Goal: Information Seeking & Learning: Learn about a topic

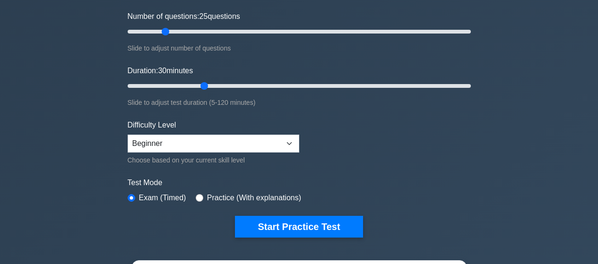
click at [128, 135] on select "Beginner Intermediate Expert" at bounding box center [213, 144] width 171 height 18
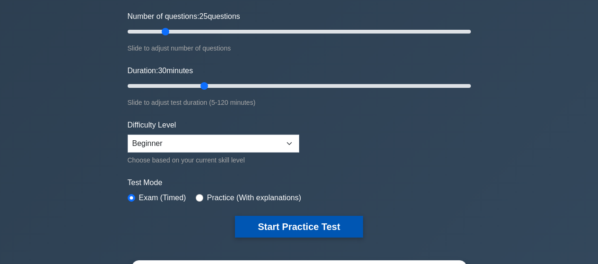
click at [282, 222] on button "Start Practice Test" at bounding box center [299, 227] width 128 height 22
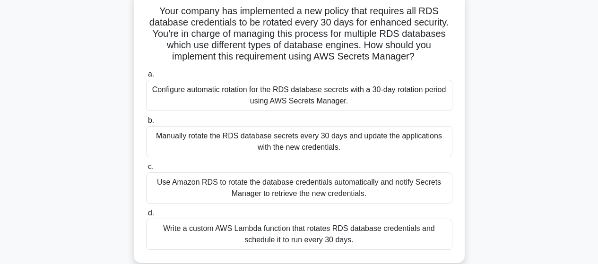
scroll to position [42, 0]
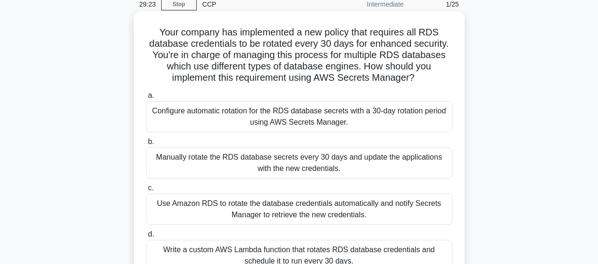
click at [273, 125] on div "Configure automatic rotation for the RDS database secrets with a 30-day rotatio…" at bounding box center [299, 116] width 306 height 31
click at [146, 99] on input "a. Configure automatic rotation for the RDS database secrets with a 30-day rota…" at bounding box center [146, 96] width 0 height 6
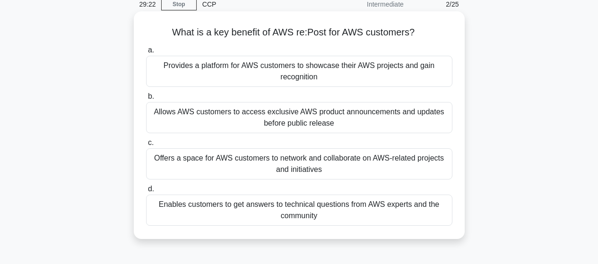
scroll to position [0, 0]
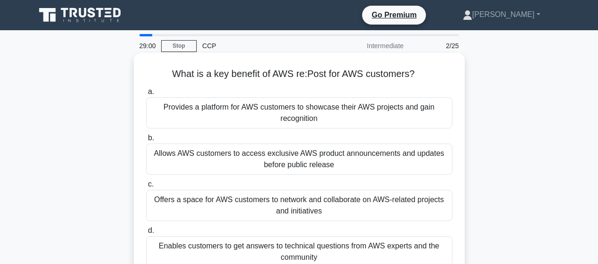
click at [367, 161] on div "Allows AWS customers to access exclusive AWS product announcements and updates …" at bounding box center [299, 159] width 306 height 31
click at [146, 141] on input "b. Allows AWS customers to access exclusive AWS product announcements and updat…" at bounding box center [146, 138] width 0 height 6
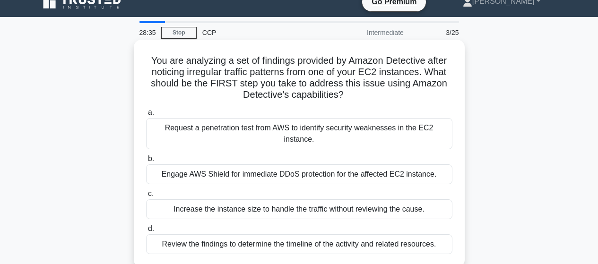
scroll to position [29, 0]
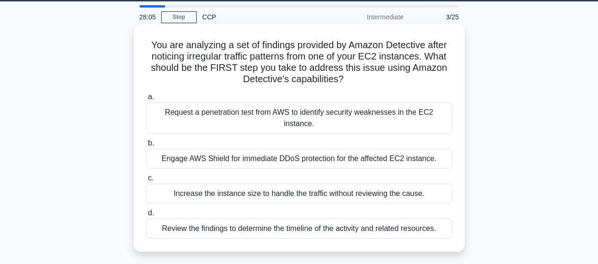
click at [250, 152] on div "Engage AWS Shield for immediate DDoS protection for the affected EC2 instance." at bounding box center [299, 159] width 306 height 20
click at [146, 146] on input "b. Engage AWS Shield for immediate DDoS protection for the affected EC2 instanc…" at bounding box center [146, 143] width 0 height 6
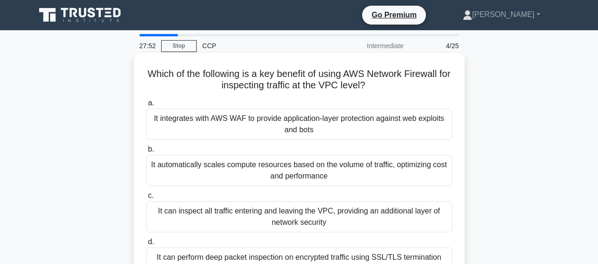
scroll to position [15, 0]
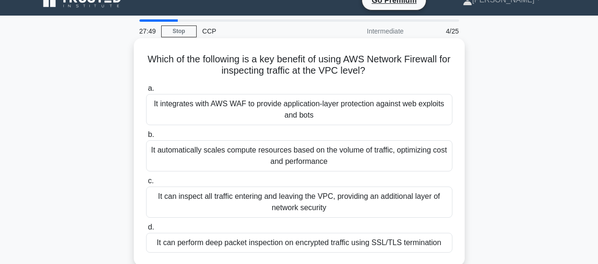
click at [306, 118] on div "It integrates with AWS WAF to provide application-layer protection against web …" at bounding box center [299, 109] width 306 height 31
click at [146, 92] on input "a. It integrates with AWS WAF to provide application-layer protection against w…" at bounding box center [146, 88] width 0 height 6
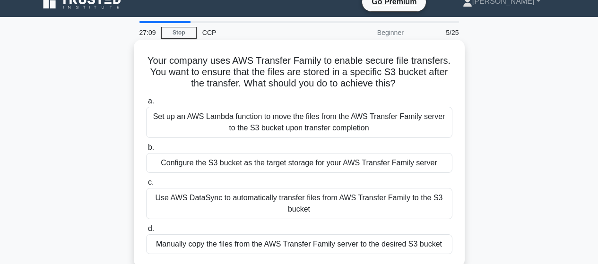
scroll to position [33, 0]
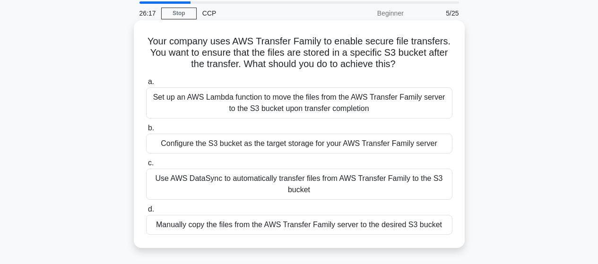
click at [323, 106] on div "Set up an AWS Lambda function to move the files from the AWS Transfer Family se…" at bounding box center [299, 102] width 306 height 31
click at [146, 85] on input "a. Set up an AWS Lambda function to move the files from the AWS Transfer Family…" at bounding box center [146, 82] width 0 height 6
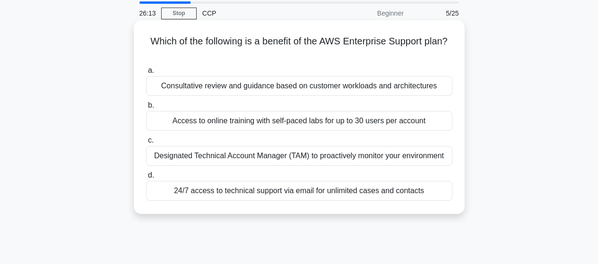
scroll to position [0, 0]
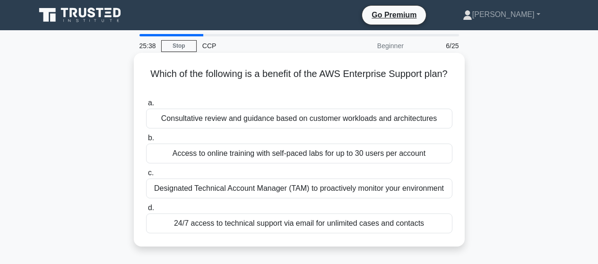
click at [320, 224] on div "24/7 access to technical support via email for unlimited cases and contacts" at bounding box center [299, 223] width 306 height 20
click at [146, 211] on input "d. 24/7 access to technical support via email for unlimited cases and contacts" at bounding box center [146, 208] width 0 height 6
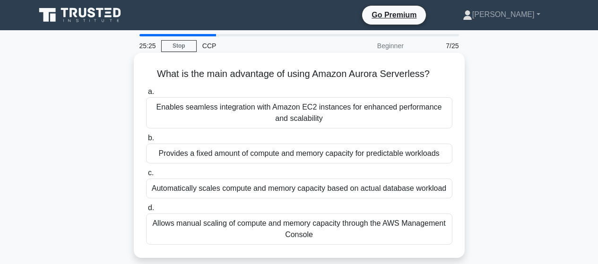
click at [317, 111] on div "Enables seamless integration with Amazon EC2 instances for enhanced performance…" at bounding box center [299, 112] width 306 height 31
click at [146, 95] on input "a. Enables seamless integration with Amazon EC2 instances for enhanced performa…" at bounding box center [146, 92] width 0 height 6
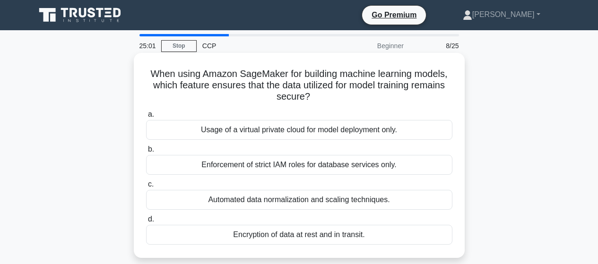
click at [291, 202] on div "Automated data normalization and scaling techniques." at bounding box center [299, 200] width 306 height 20
click at [146, 188] on input "c. Automated data normalization and scaling techniques." at bounding box center [146, 184] width 0 height 6
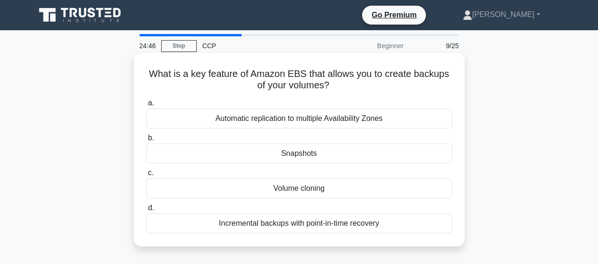
click at [302, 224] on div "Incremental backups with point-in-time recovery" at bounding box center [299, 223] width 306 height 20
click at [146, 211] on input "d. Incremental backups with point-in-time recovery" at bounding box center [146, 208] width 0 height 6
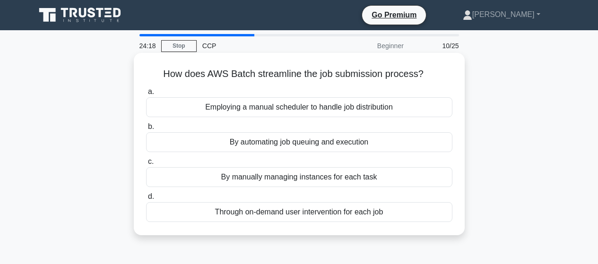
click at [302, 143] on div "By automating job queuing and execution" at bounding box center [299, 142] width 306 height 20
click at [146, 130] on input "b. By automating job queuing and execution" at bounding box center [146, 127] width 0 height 6
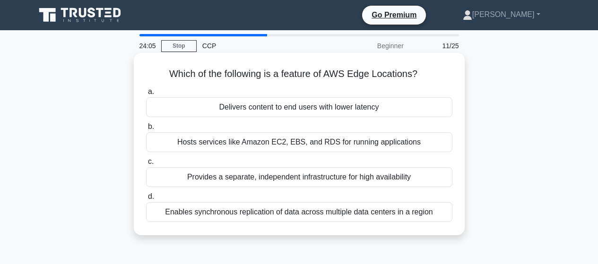
click at [372, 108] on div "Delivers content to end users with lower latency" at bounding box center [299, 107] width 306 height 20
click at [146, 95] on input "a. Delivers content to end users with lower latency" at bounding box center [146, 92] width 0 height 6
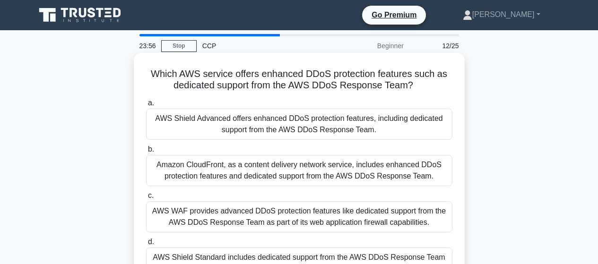
click at [272, 126] on div "AWS Shield Advanced offers enhanced DDoS protection features, including dedicat…" at bounding box center [299, 124] width 306 height 31
click at [146, 106] on input "a. AWS Shield Advanced offers enhanced DDoS protection features, including dedi…" at bounding box center [146, 103] width 0 height 6
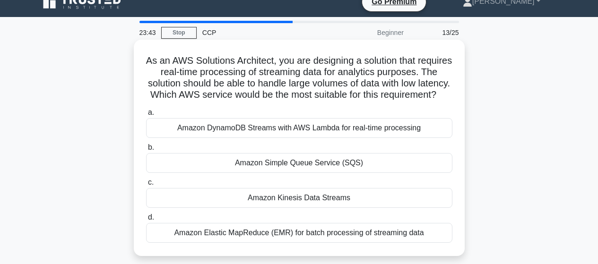
scroll to position [35, 0]
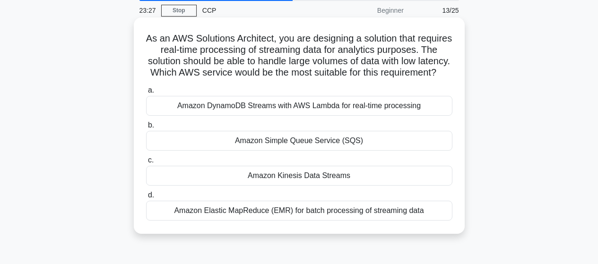
click at [318, 116] on div "Amazon DynamoDB Streams with AWS Lambda for real-time processing" at bounding box center [299, 106] width 306 height 20
click at [146, 94] on input "a. Amazon DynamoDB Streams with AWS Lambda for real-time processing" at bounding box center [146, 90] width 0 height 6
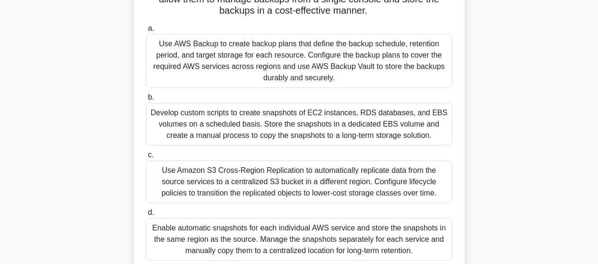
scroll to position [137, 0]
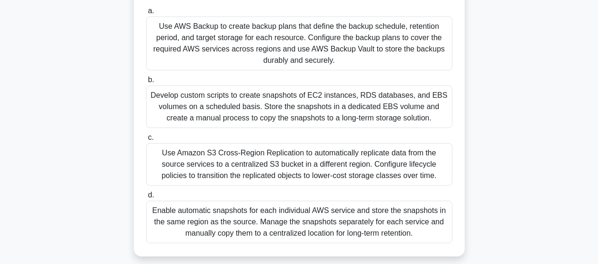
click at [319, 111] on div "Develop custom scripts to create snapshots of EC2 instances, RDS databases, and…" at bounding box center [299, 106] width 306 height 43
click at [146, 83] on input "b. Develop custom scripts to create snapshots of EC2 instances, RDS databases, …" at bounding box center [146, 80] width 0 height 6
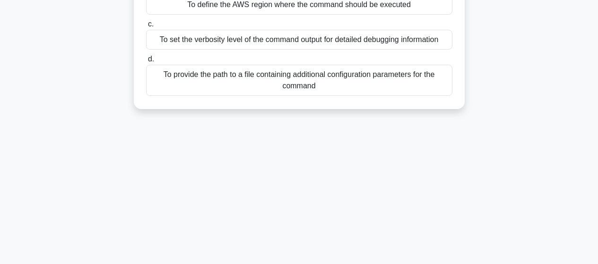
scroll to position [0, 0]
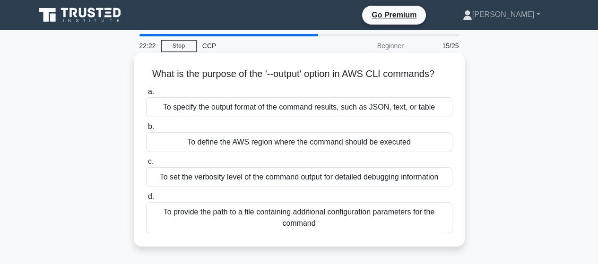
click at [266, 111] on div "To specify the output format of the command results, such as JSON, text, or tab…" at bounding box center [299, 107] width 306 height 20
click at [146, 95] on input "a. To specify the output format of the command results, such as JSON, text, or …" at bounding box center [146, 92] width 0 height 6
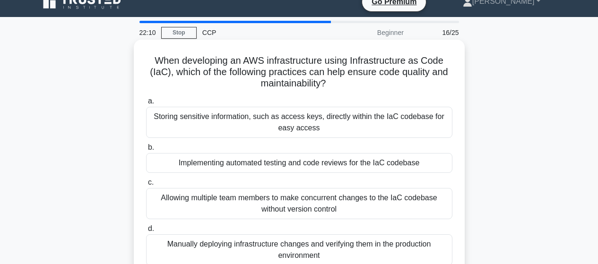
scroll to position [26, 0]
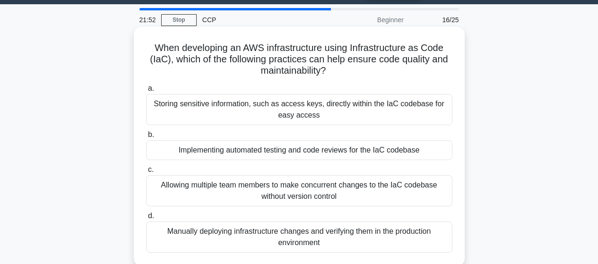
click at [280, 152] on div "Implementing automated testing and code reviews for the IaC codebase" at bounding box center [299, 150] width 306 height 20
click at [146, 138] on input "b. Implementing automated testing and code reviews for the IaC codebase" at bounding box center [146, 135] width 0 height 6
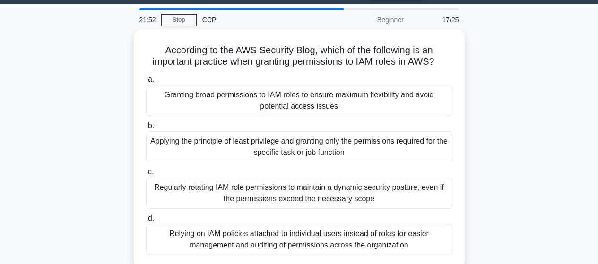
scroll to position [0, 0]
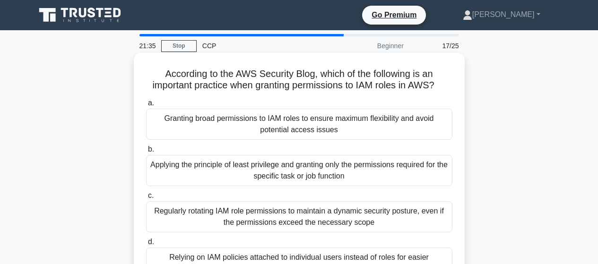
click at [264, 118] on div "Granting broad permissions to IAM roles to ensure maximum flexibility and avoid…" at bounding box center [299, 124] width 306 height 31
click at [146, 106] on input "a. Granting broad permissions to IAM roles to ensure maximum flexibility and av…" at bounding box center [146, 103] width 0 height 6
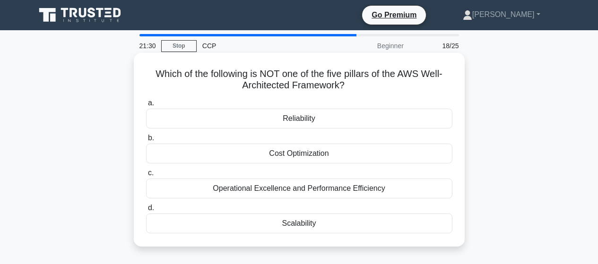
scroll to position [13, 0]
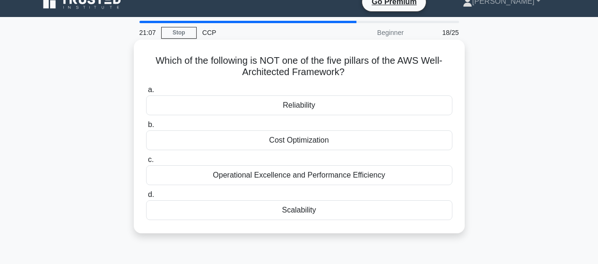
click at [309, 108] on div "Reliability" at bounding box center [299, 105] width 306 height 20
click at [146, 93] on input "a. Reliability" at bounding box center [146, 90] width 0 height 6
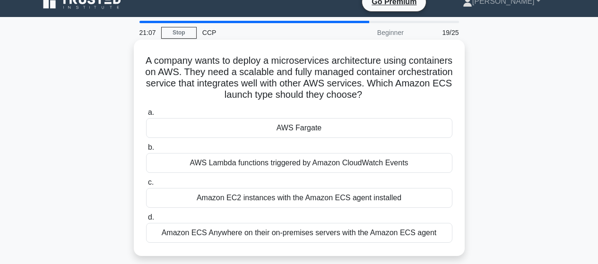
scroll to position [0, 0]
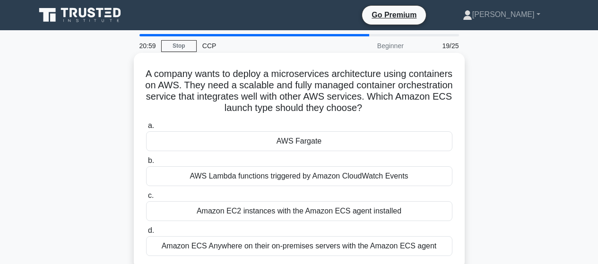
click at [291, 173] on div "AWS Lambda functions triggered by Amazon CloudWatch Events" at bounding box center [299, 176] width 306 height 20
click at [146, 164] on input "b. AWS Lambda functions triggered by Amazon CloudWatch Events" at bounding box center [146, 161] width 0 height 6
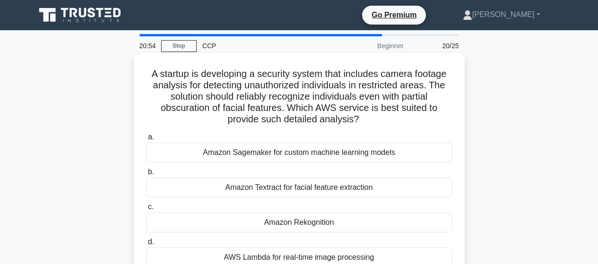
click at [278, 153] on div "Amazon Sagemaker for custom machine learning models" at bounding box center [299, 153] width 306 height 20
click at [146, 140] on input "a. Amazon Sagemaker for custom machine learning models" at bounding box center [146, 137] width 0 height 6
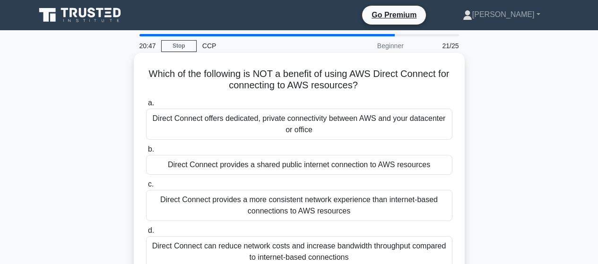
click at [280, 170] on div "Direct Connect provides a shared public internet connection to AWS resources" at bounding box center [299, 165] width 306 height 20
click at [146, 153] on input "b. Direct Connect provides a shared public internet connection to AWS resources" at bounding box center [146, 149] width 0 height 6
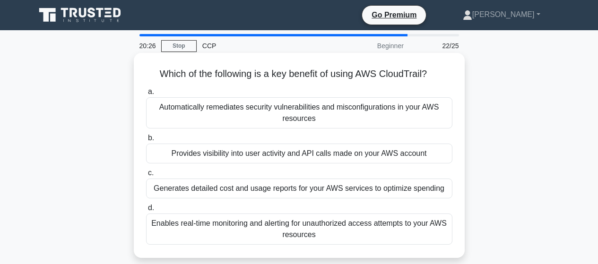
click at [299, 153] on div "Provides visibility into user activity and API calls made on your AWS account" at bounding box center [299, 154] width 306 height 20
click at [146, 141] on input "b. Provides visibility into user activity and API calls made on your AWS account" at bounding box center [146, 138] width 0 height 6
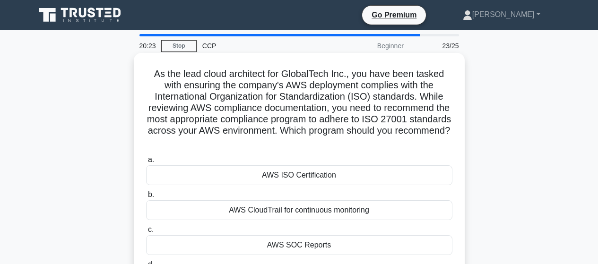
click at [305, 179] on div "AWS ISO Certification" at bounding box center [299, 175] width 306 height 20
click at [146, 163] on input "a. AWS ISO Certification" at bounding box center [146, 160] width 0 height 6
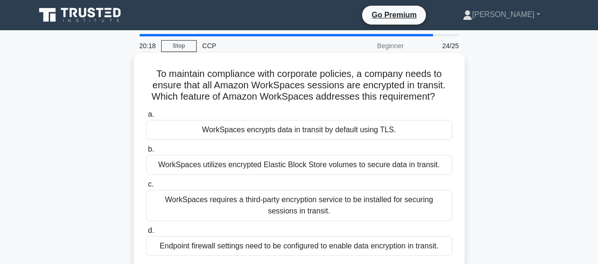
click at [311, 131] on div "WorkSpaces encrypts data in transit by default using TLS." at bounding box center [299, 130] width 306 height 20
click at [146, 118] on input "a. WorkSpaces encrypts data in transit by default using TLS." at bounding box center [146, 114] width 0 height 6
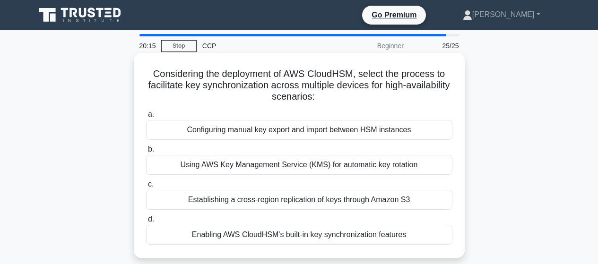
click at [273, 167] on div "Using AWS Key Management Service (KMS) for automatic key rotation" at bounding box center [299, 165] width 306 height 20
click at [146, 153] on input "b. Using AWS Key Management Service (KMS) for automatic key rotation" at bounding box center [146, 149] width 0 height 6
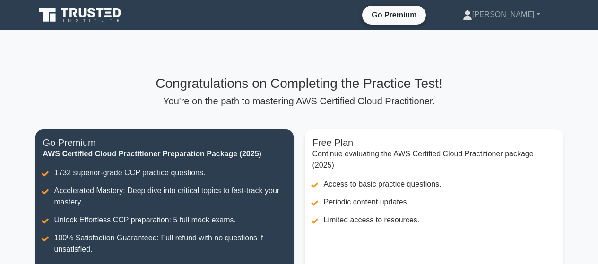
scroll to position [231, 0]
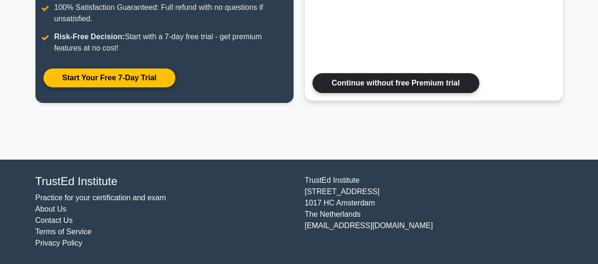
click at [371, 90] on link "Continue without free Premium trial" at bounding box center [395, 83] width 167 height 20
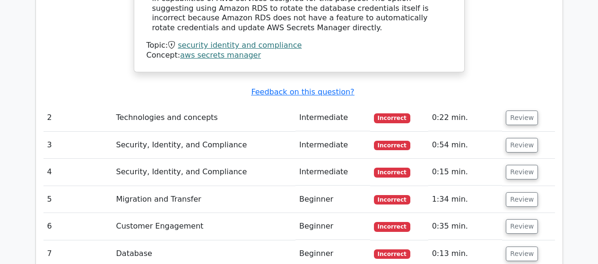
scroll to position [1402, 0]
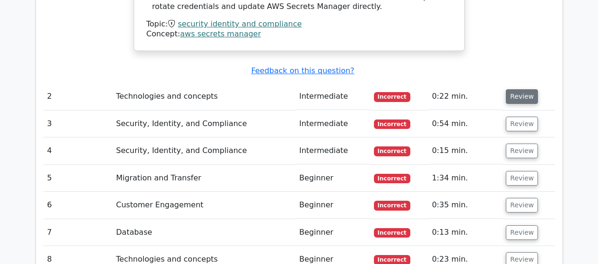
click at [521, 89] on button "Review" at bounding box center [521, 96] width 32 height 15
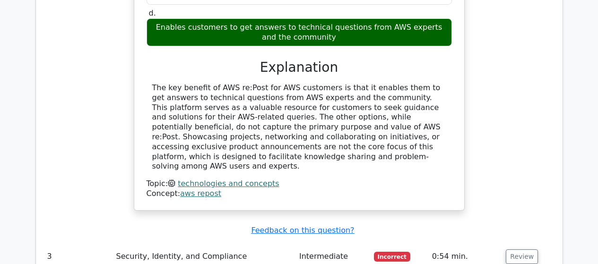
scroll to position [1725, 0]
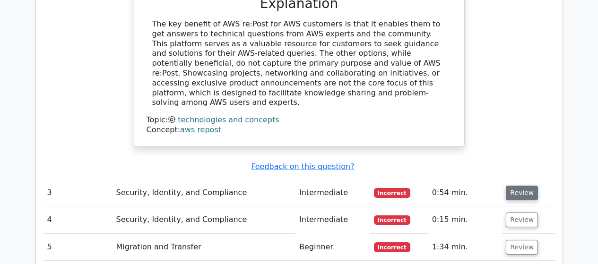
click at [515, 186] on button "Review" at bounding box center [521, 193] width 32 height 15
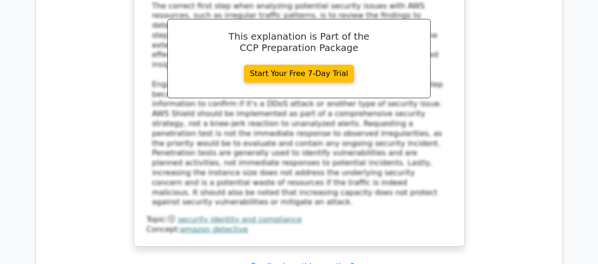
scroll to position [2209, 0]
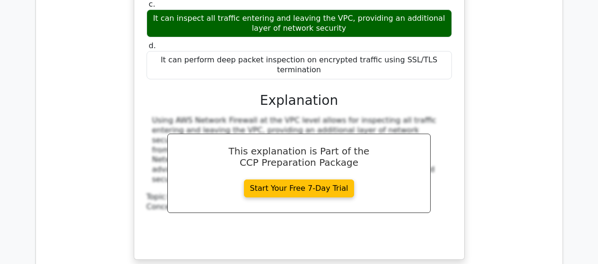
scroll to position [2639, 0]
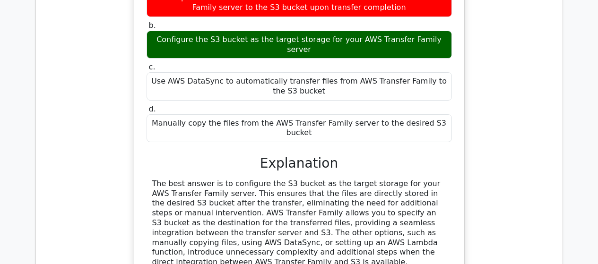
scroll to position [3050, 0]
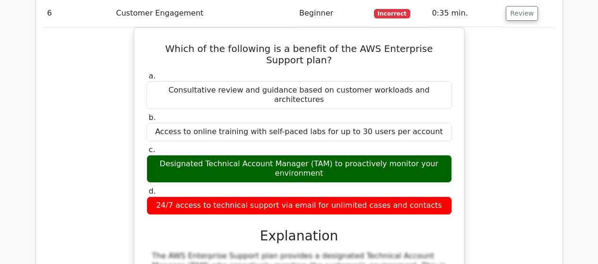
scroll to position [3443, 0]
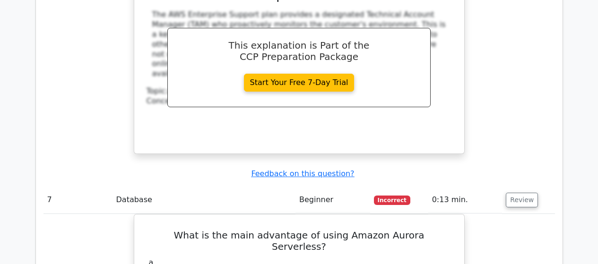
scroll to position [3626, 0]
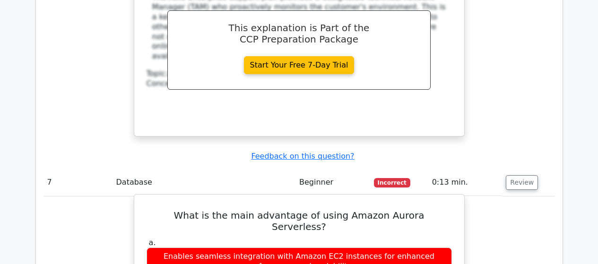
drag, startPoint x: 366, startPoint y: 119, endPoint x: 162, endPoint y: 120, distance: 203.6
copy div "Automatically scales compute and memory capacity based"
click at [370, 210] on h5 "What is the main advantage of using Amazon Aurora Serverless?" at bounding box center [298, 221] width 307 height 23
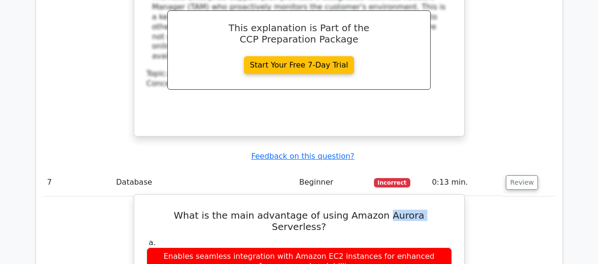
copy h5 "Aurora"
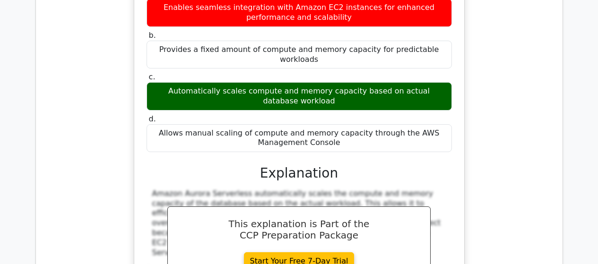
scroll to position [3893, 0]
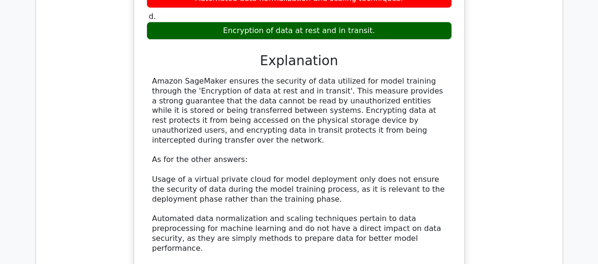
scroll to position [4431, 0]
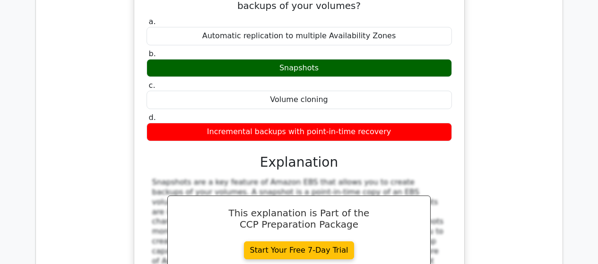
scroll to position [4852, 0]
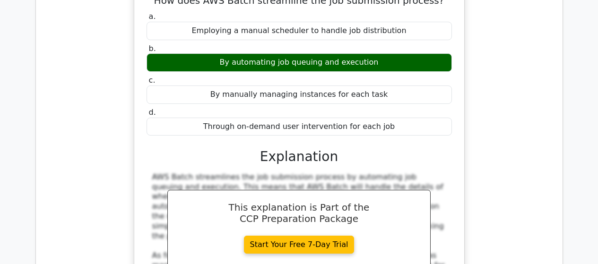
scroll to position [5273, 0]
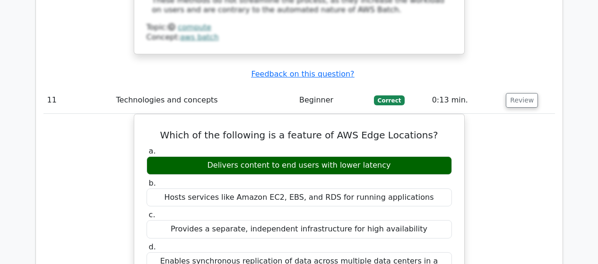
scroll to position [5550, 0]
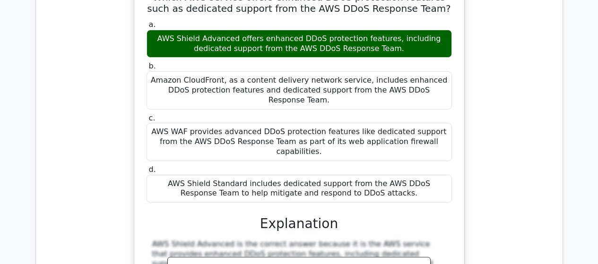
scroll to position [6138, 0]
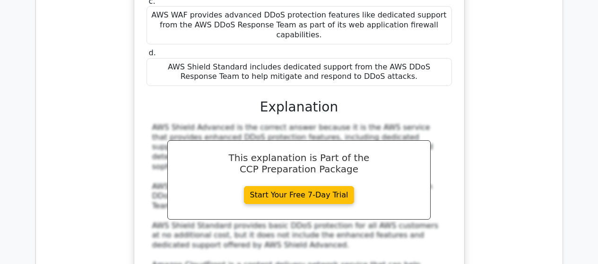
scroll to position [6188, 0]
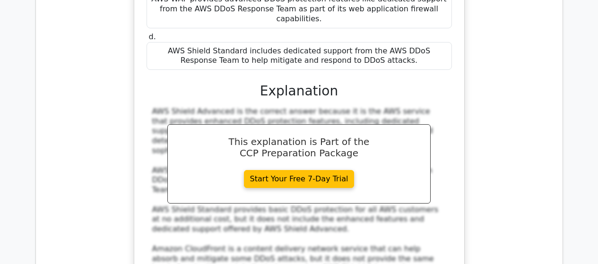
drag, startPoint x: 283, startPoint y: 92, endPoint x: 195, endPoint y: 106, distance: 89.0
copy h5 "handle large volumes of data with low latency"
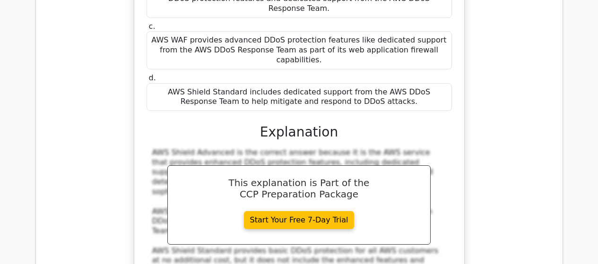
scroll to position [6182, 0]
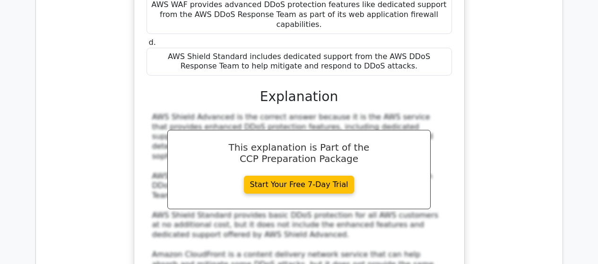
drag, startPoint x: 352, startPoint y: 217, endPoint x: 249, endPoint y: 214, distance: 103.5
copy div "Amazon Kinesis Data Streams"
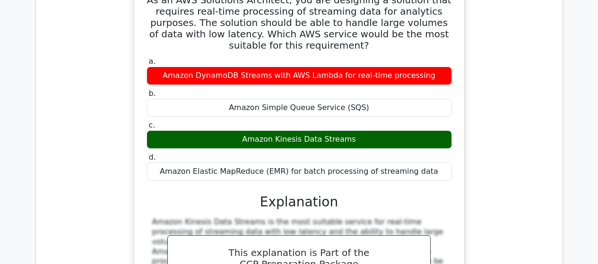
scroll to position [6609, 0]
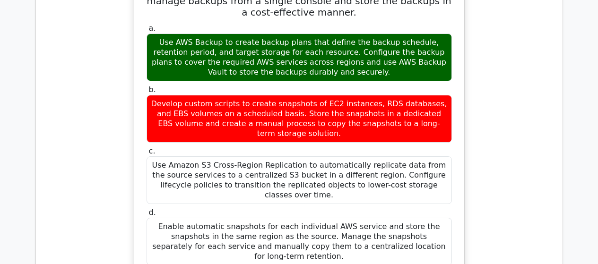
scroll to position [7093, 0]
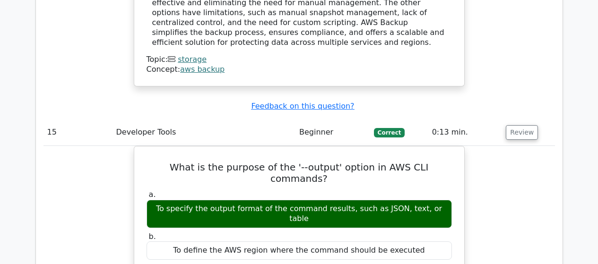
scroll to position [7486, 0]
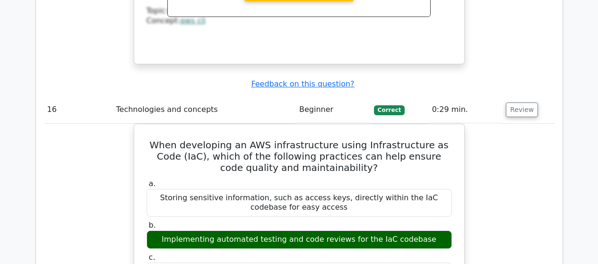
scroll to position [7937, 0]
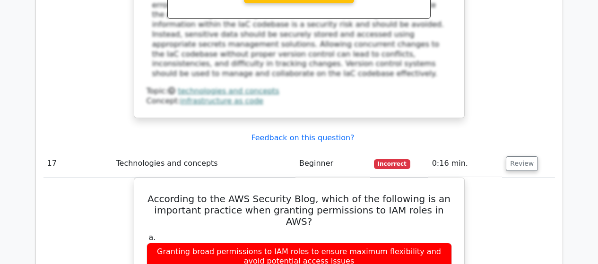
scroll to position [8397, 0]
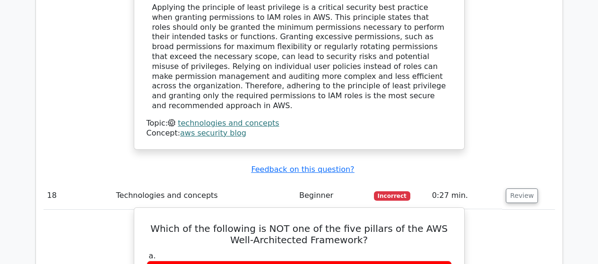
scroll to position [8834, 0]
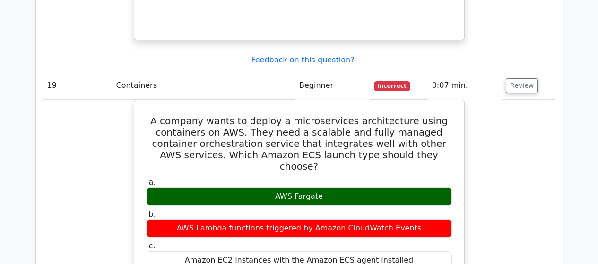
scroll to position [9335, 0]
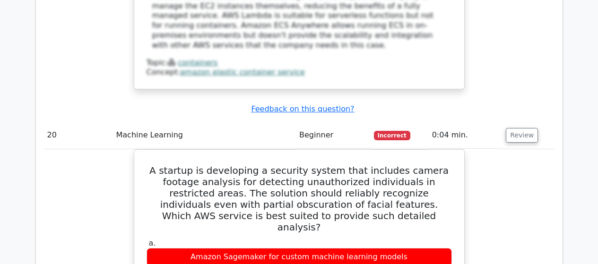
scroll to position [9784, 0]
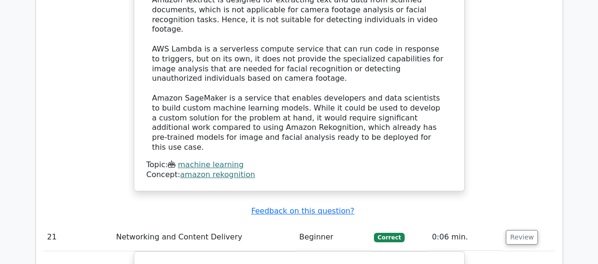
scroll to position [10249, 0]
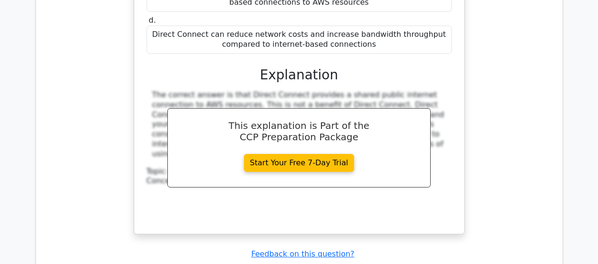
scroll to position [10648, 0]
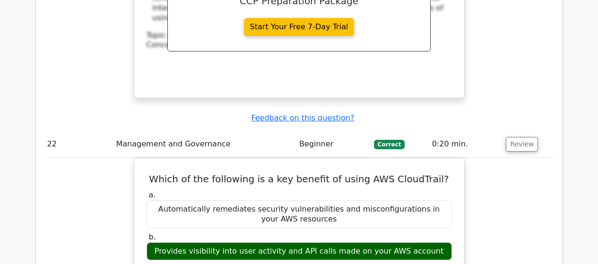
scroll to position [10749, 0]
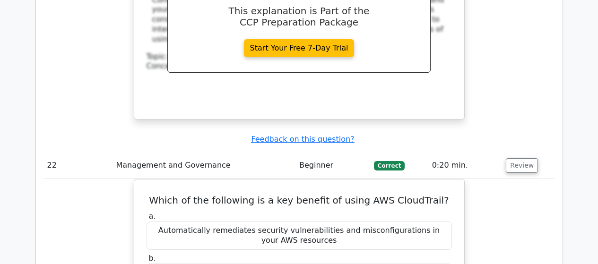
scroll to position [10763, 0]
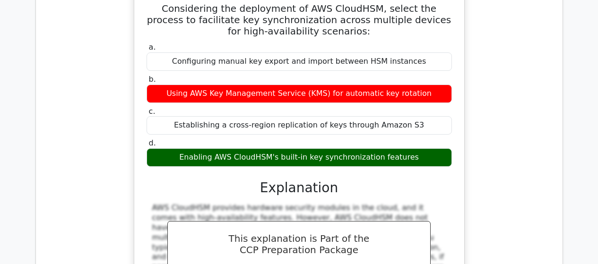
scroll to position [11513, 0]
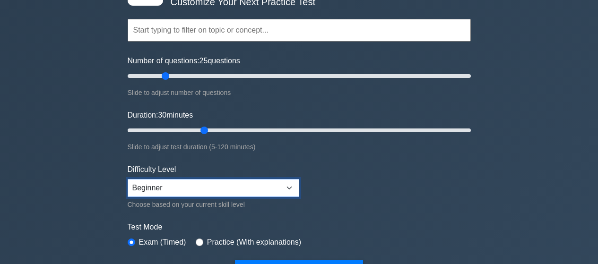
click at [204, 186] on select "Beginner Intermediate Expert" at bounding box center [213, 188] width 171 height 18
select select "intermediate"
click at [128, 179] on select "Beginner Intermediate Expert" at bounding box center [213, 188] width 171 height 18
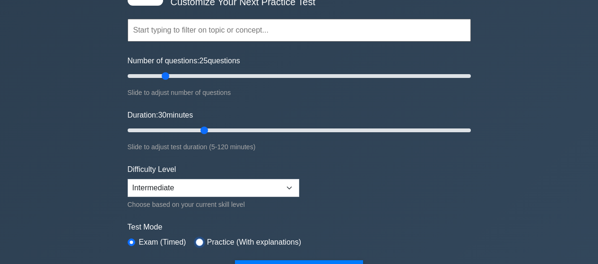
click at [196, 240] on input "radio" at bounding box center [200, 243] width 8 height 8
radio input "true"
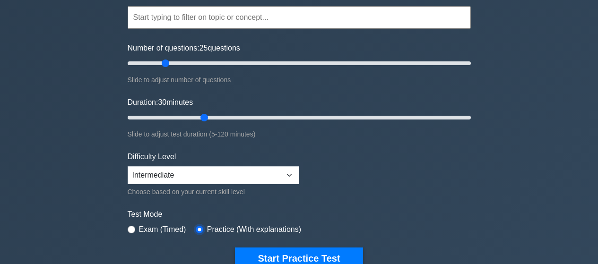
scroll to position [110, 0]
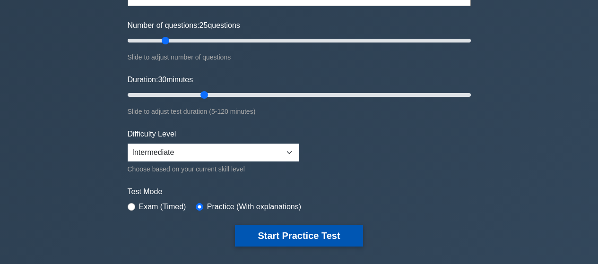
click at [324, 234] on button "Start Practice Test" at bounding box center [299, 236] width 128 height 22
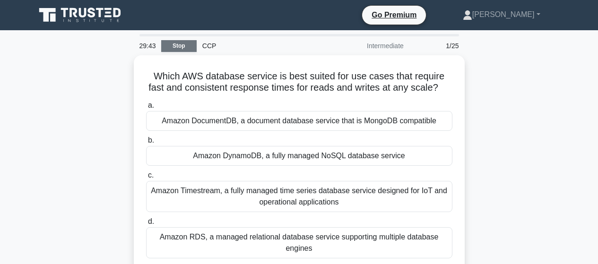
click at [188, 43] on link "Stop" at bounding box center [178, 46] width 35 height 12
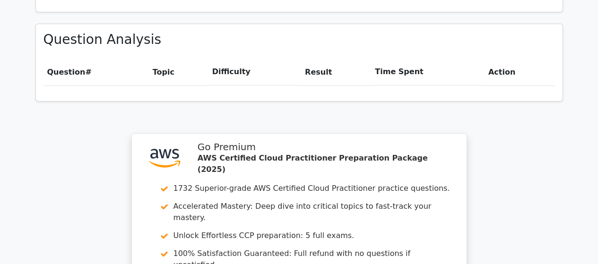
scroll to position [873, 0]
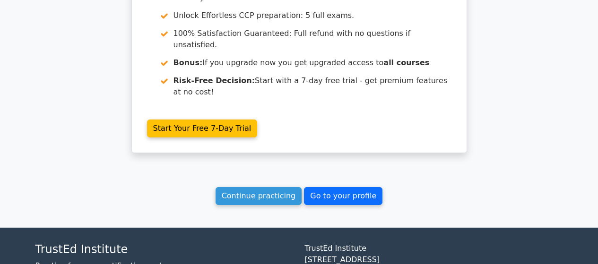
click at [320, 187] on link "Go to your profile" at bounding box center [343, 196] width 78 height 18
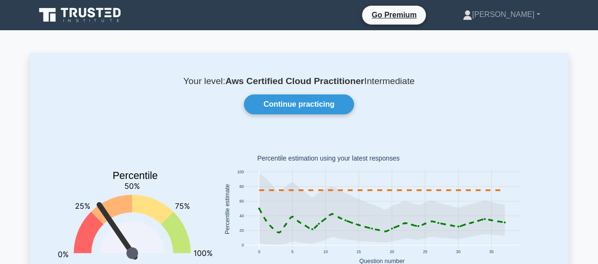
drag, startPoint x: 31, startPoint y: 1, endPoint x: 198, endPoint y: 30, distance: 169.2
click at [198, 30] on nav "Go Premium [GEOGRAPHIC_DATA] Profile" at bounding box center [299, 15] width 598 height 30
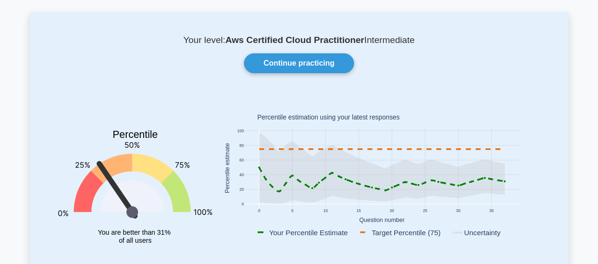
scroll to position [54, 0]
